Goal: Communication & Community: Answer question/provide support

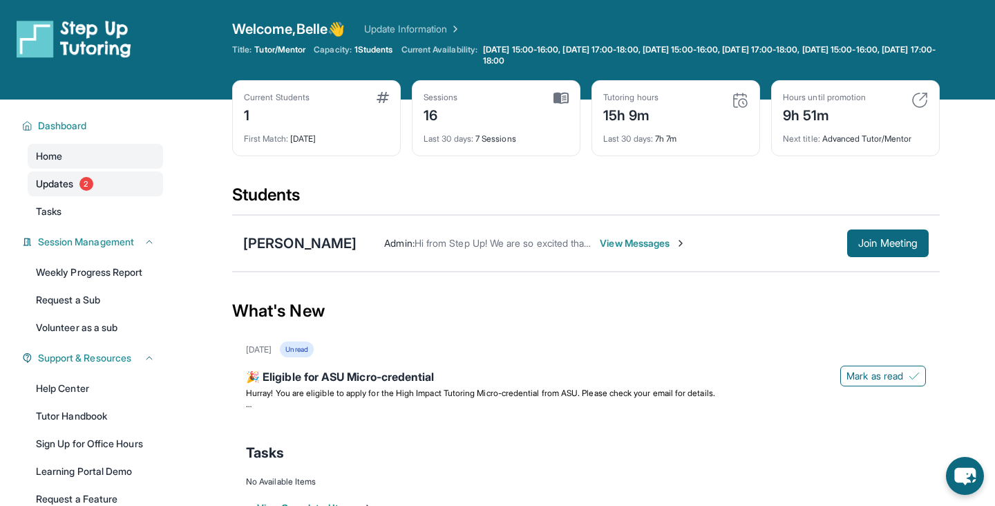
click at [112, 185] on link "Updates 2" at bounding box center [95, 183] width 135 height 25
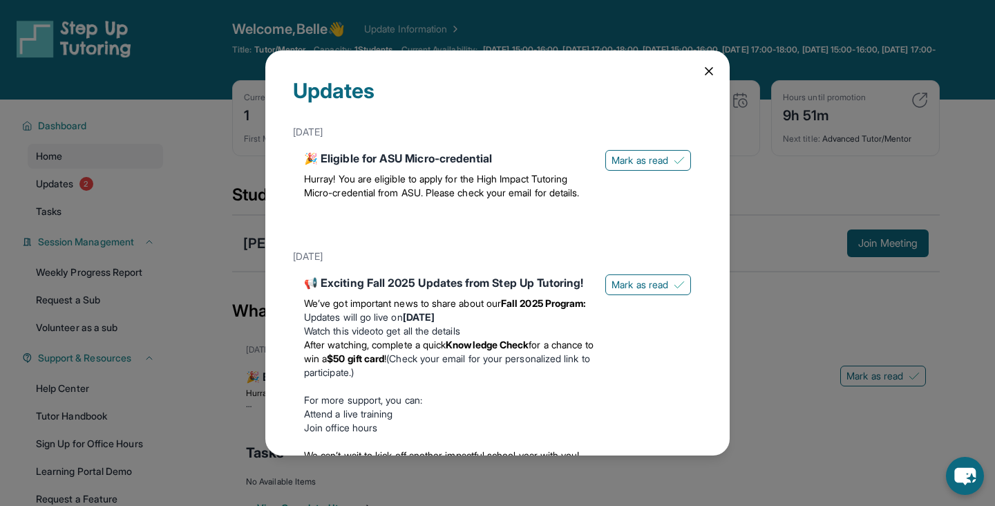
click at [710, 68] on icon at bounding box center [709, 71] width 14 height 14
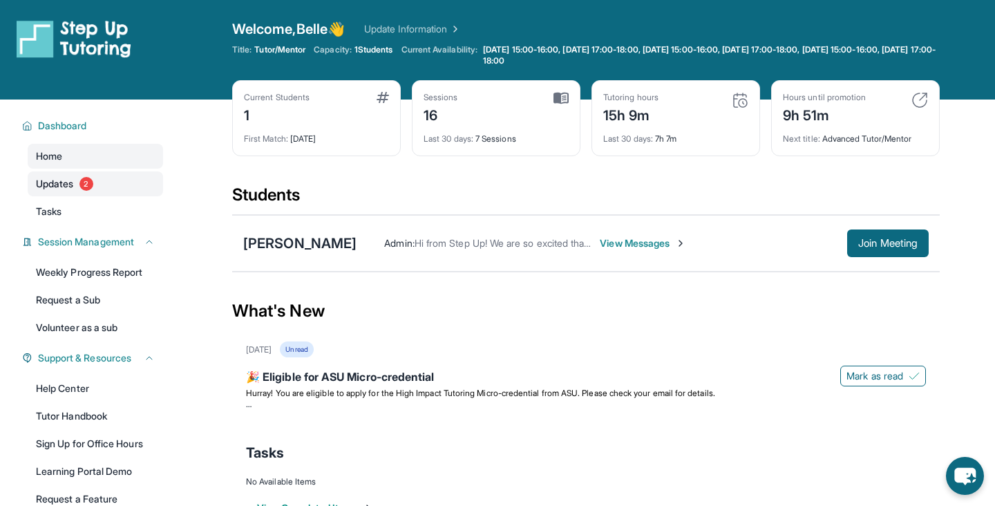
click at [115, 179] on link "Updates 2" at bounding box center [95, 183] width 135 height 25
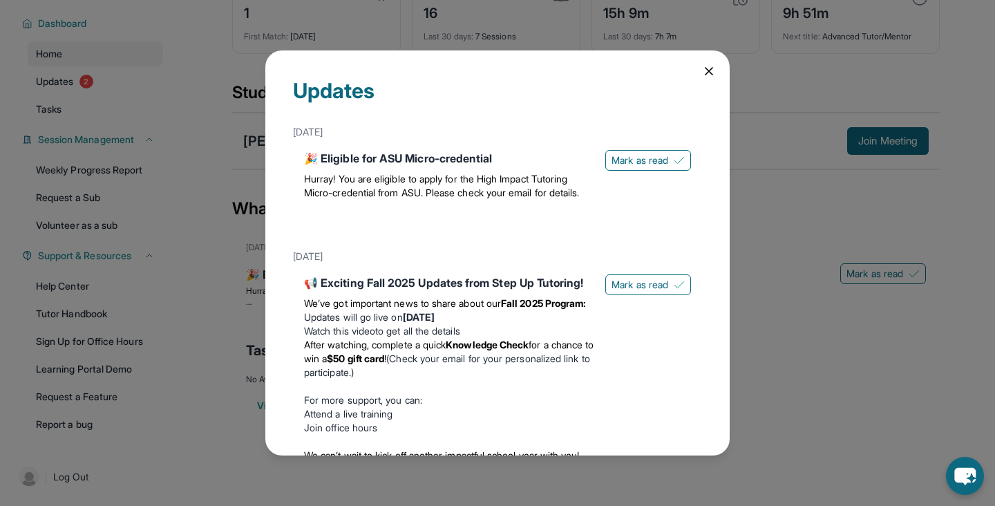
click at [709, 72] on icon at bounding box center [709, 71] width 7 height 7
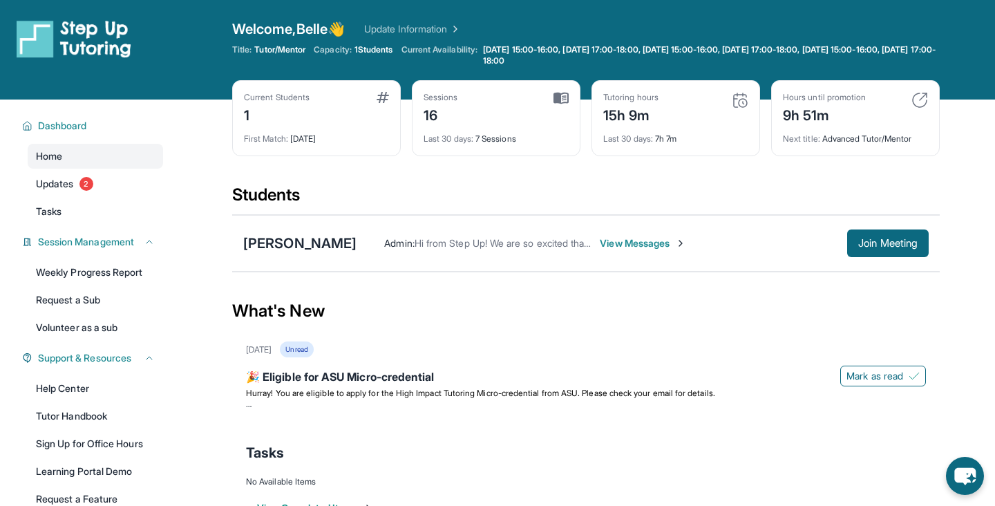
click at [612, 244] on span "View Messages" at bounding box center [643, 243] width 86 height 14
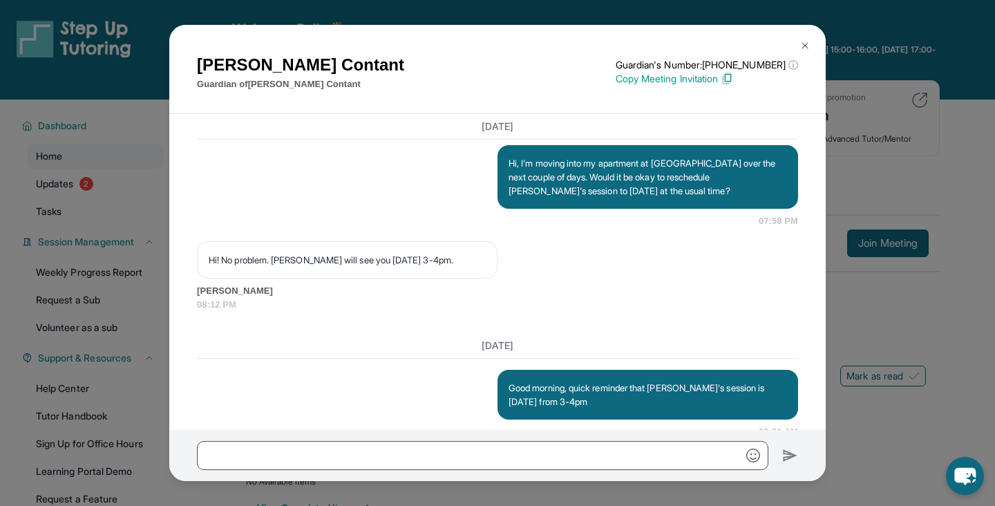
scroll to position [9714, 0]
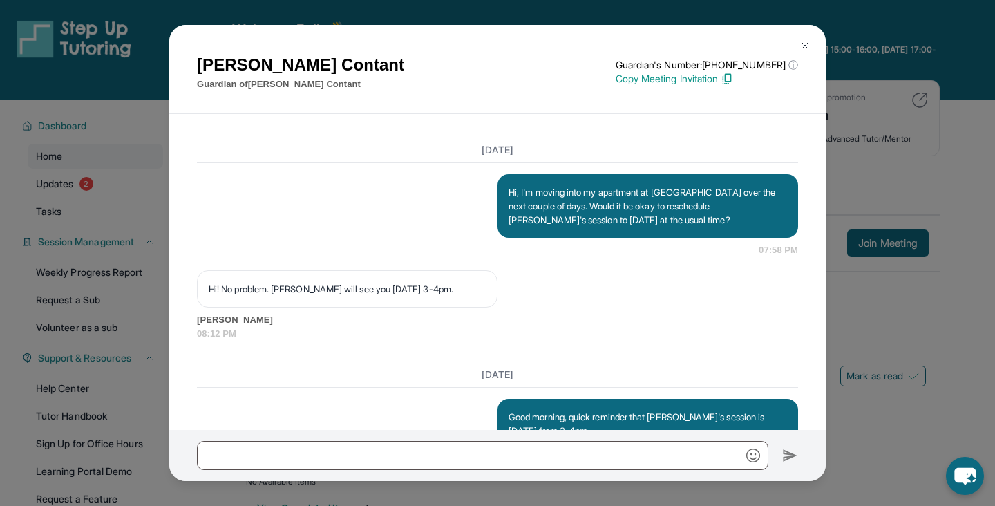
click at [803, 45] on img at bounding box center [805, 45] width 11 height 11
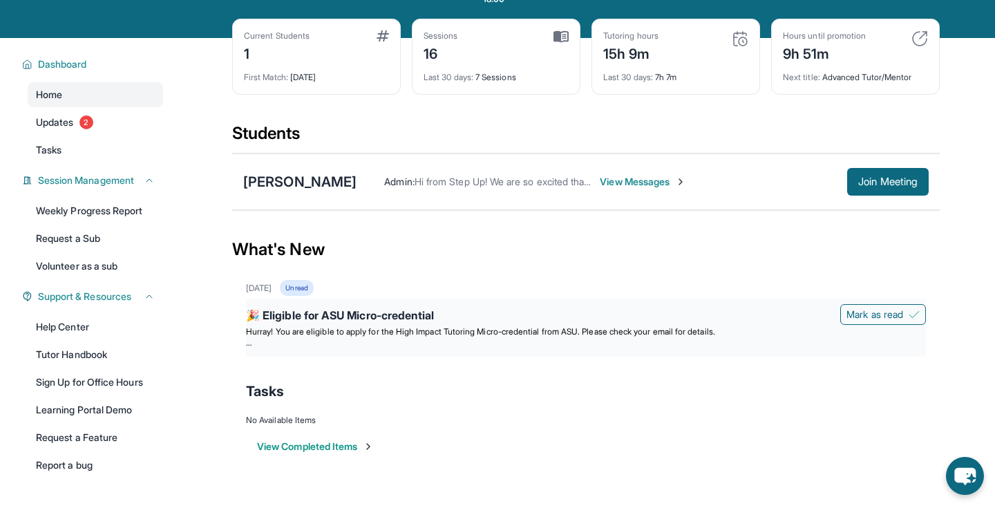
scroll to position [15, 0]
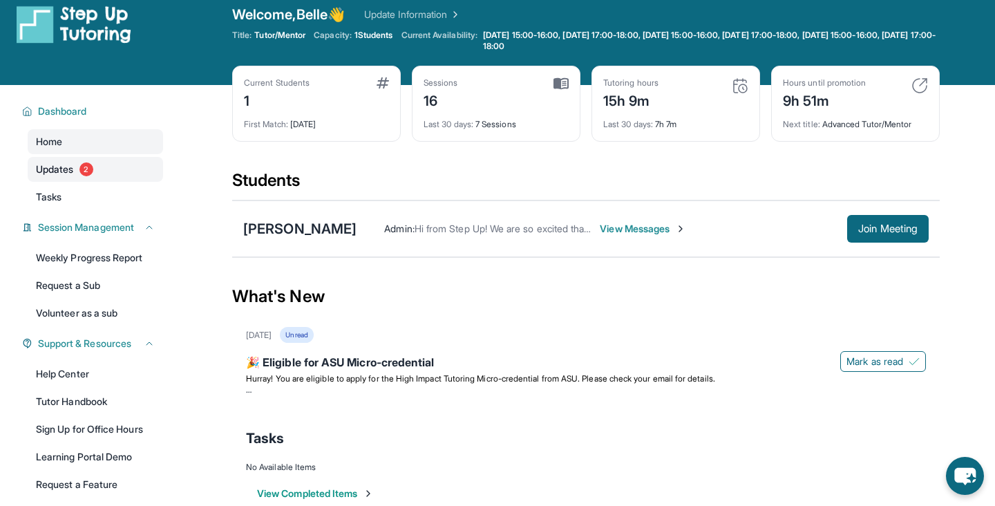
click at [122, 169] on link "Updates 2" at bounding box center [95, 169] width 135 height 25
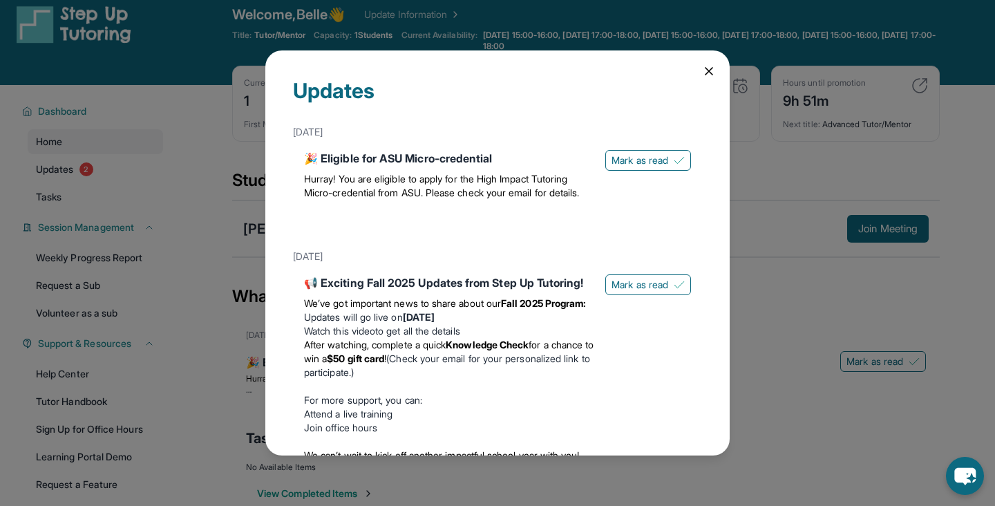
scroll to position [0, 0]
click at [704, 69] on icon at bounding box center [709, 71] width 14 height 14
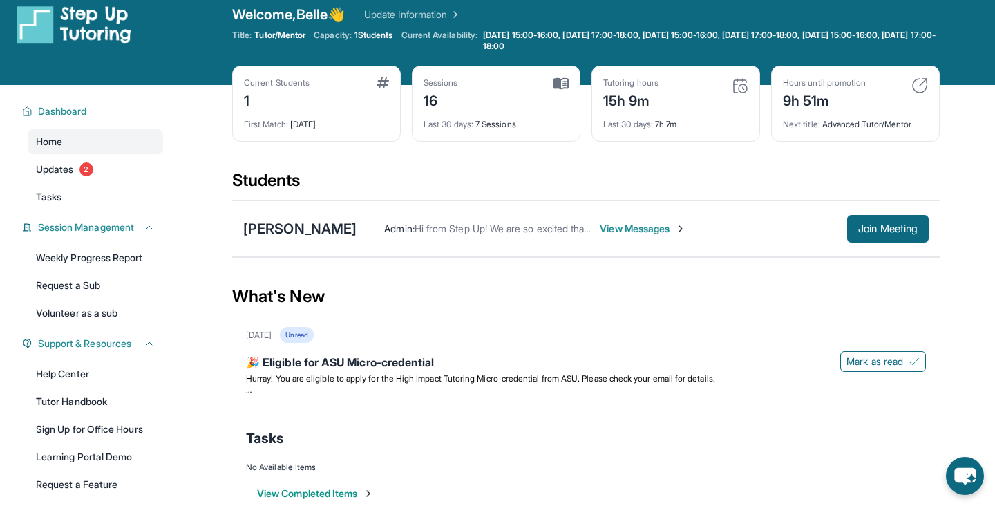
click at [616, 225] on span "View Messages" at bounding box center [643, 229] width 86 height 14
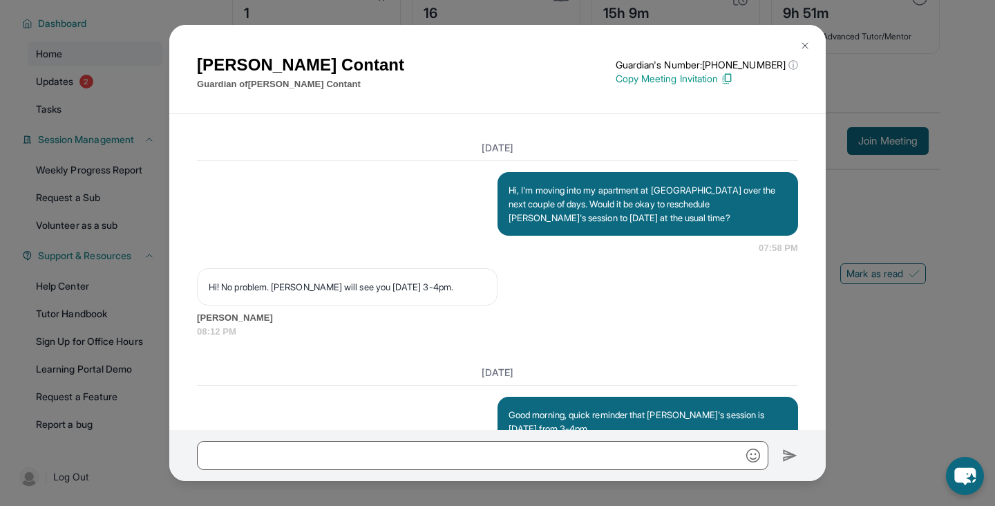
scroll to position [9714, 0]
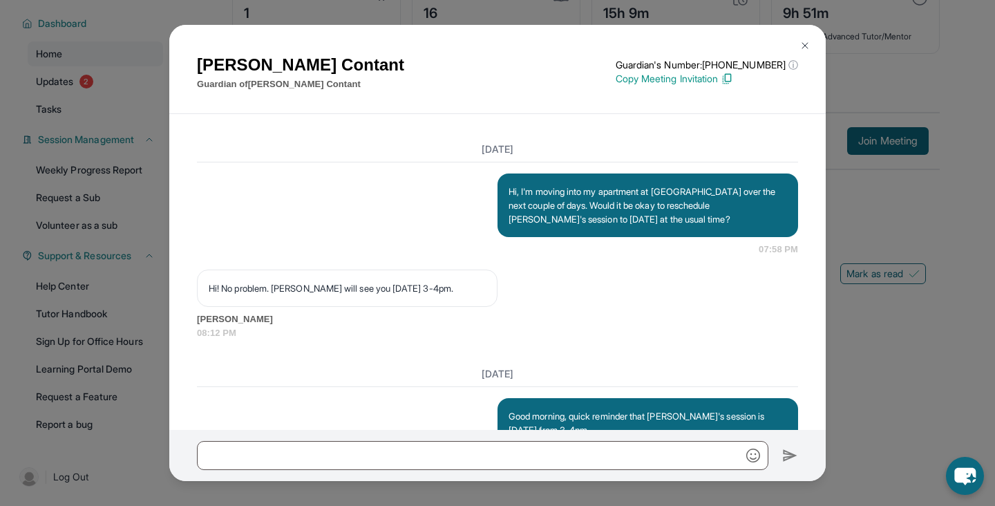
click at [803, 42] on img at bounding box center [805, 45] width 11 height 11
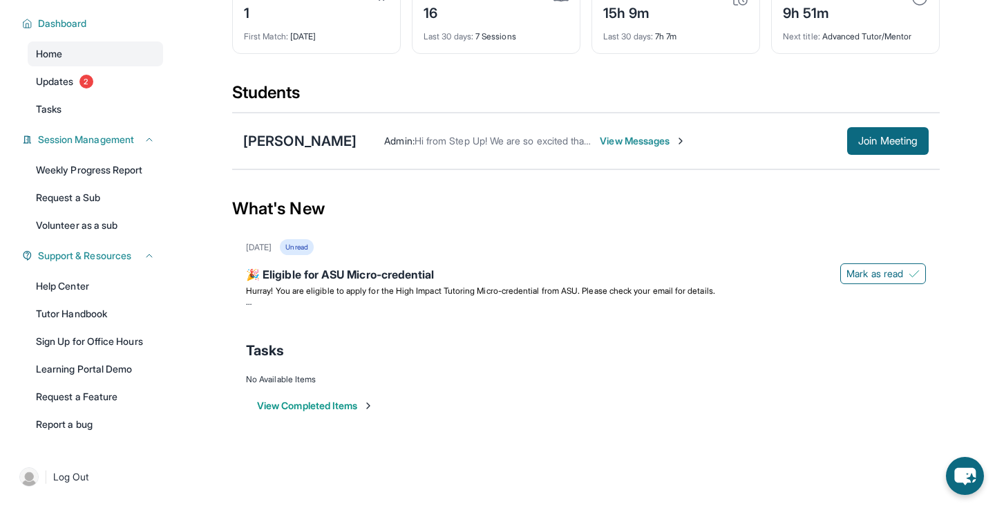
click at [454, 143] on span "Hi from Step Up! We are so excited that you are matched with one another. Pleas…" at bounding box center [961, 141] width 1092 height 12
click at [600, 144] on span "View Messages" at bounding box center [643, 141] width 86 height 14
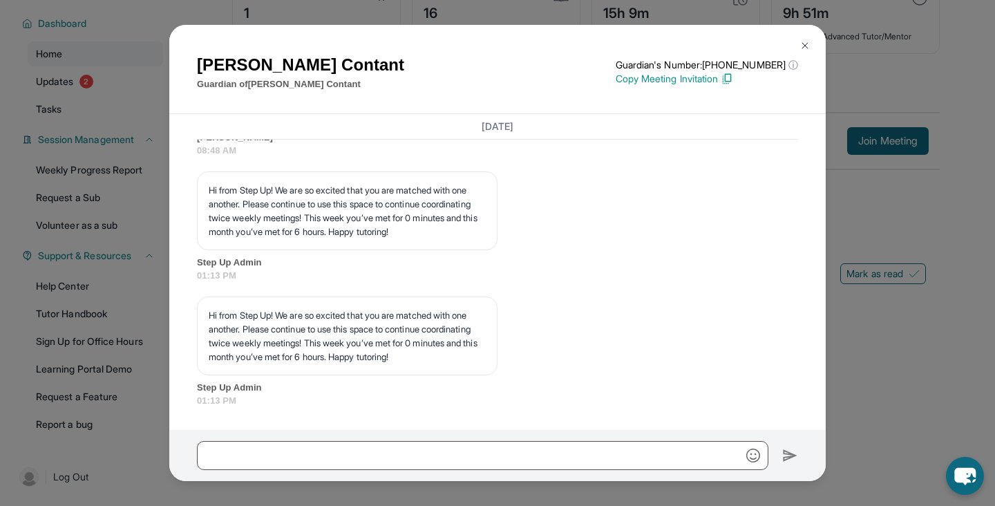
scroll to position [102, 0]
click at [807, 39] on button at bounding box center [806, 46] width 28 height 28
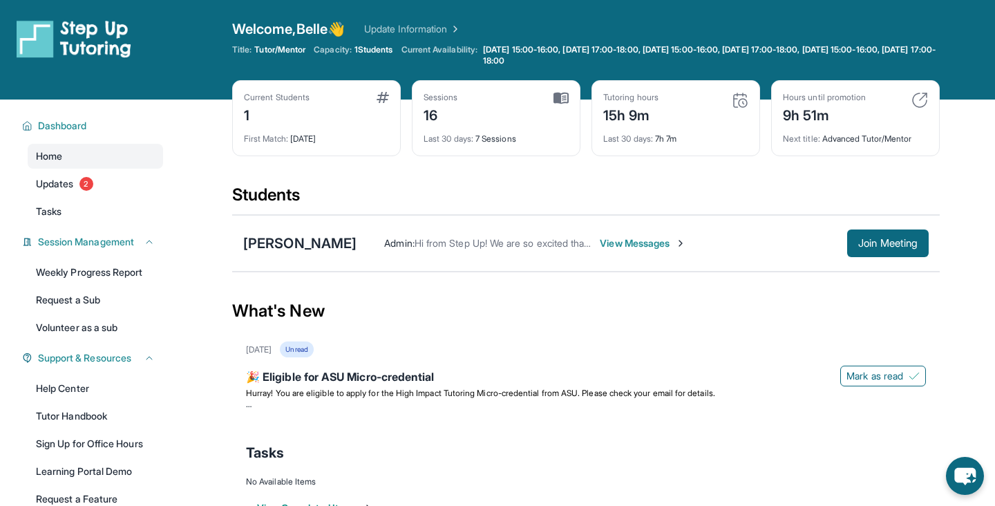
scroll to position [0, 0]
